Goal: Navigation & Orientation: Understand site structure

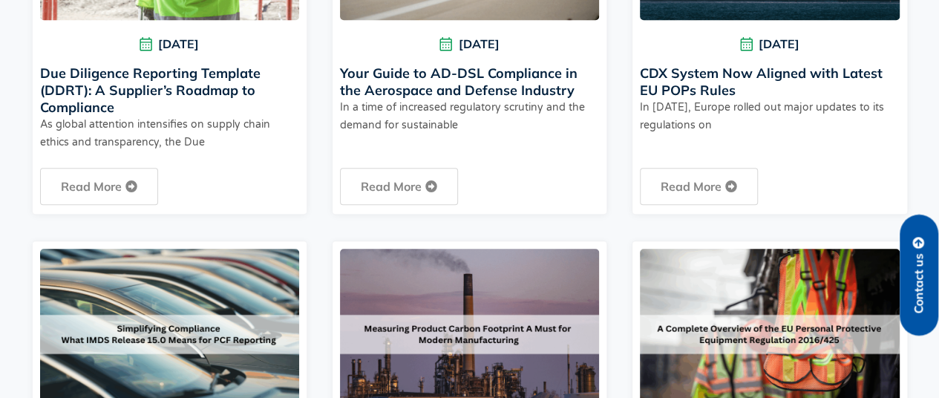
scroll to position [764, 0]
